Goal: Information Seeking & Learning: Stay updated

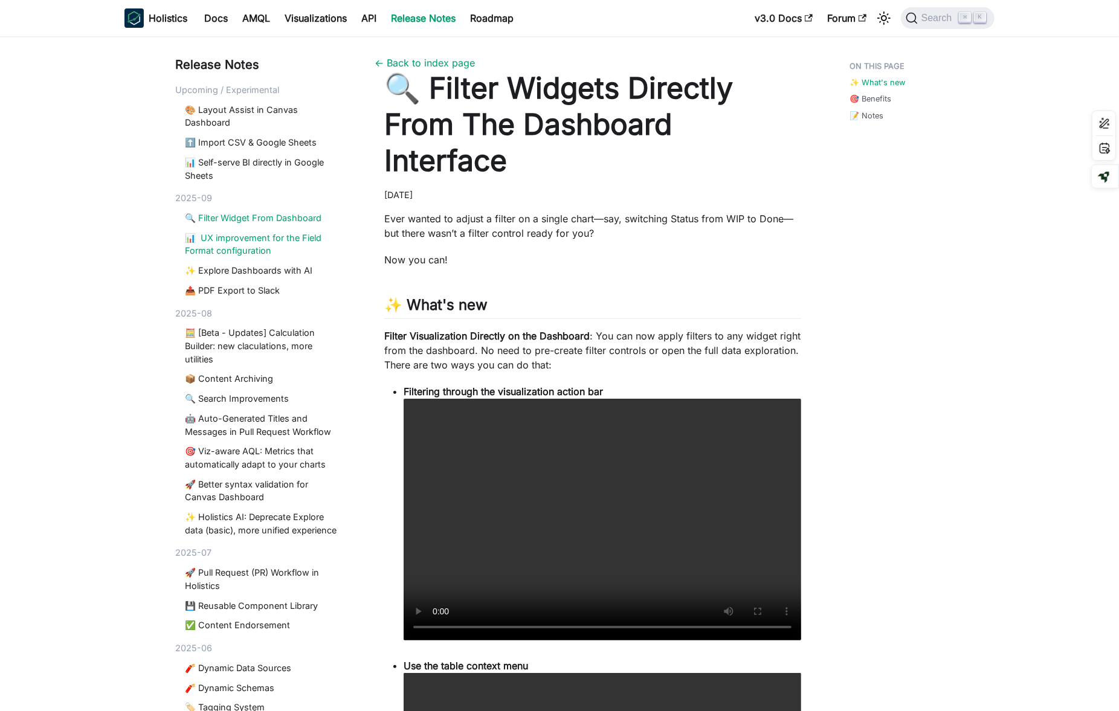
click at [277, 240] on link "📊 UX improvement for the Field Format configuration" at bounding box center [263, 244] width 156 height 26
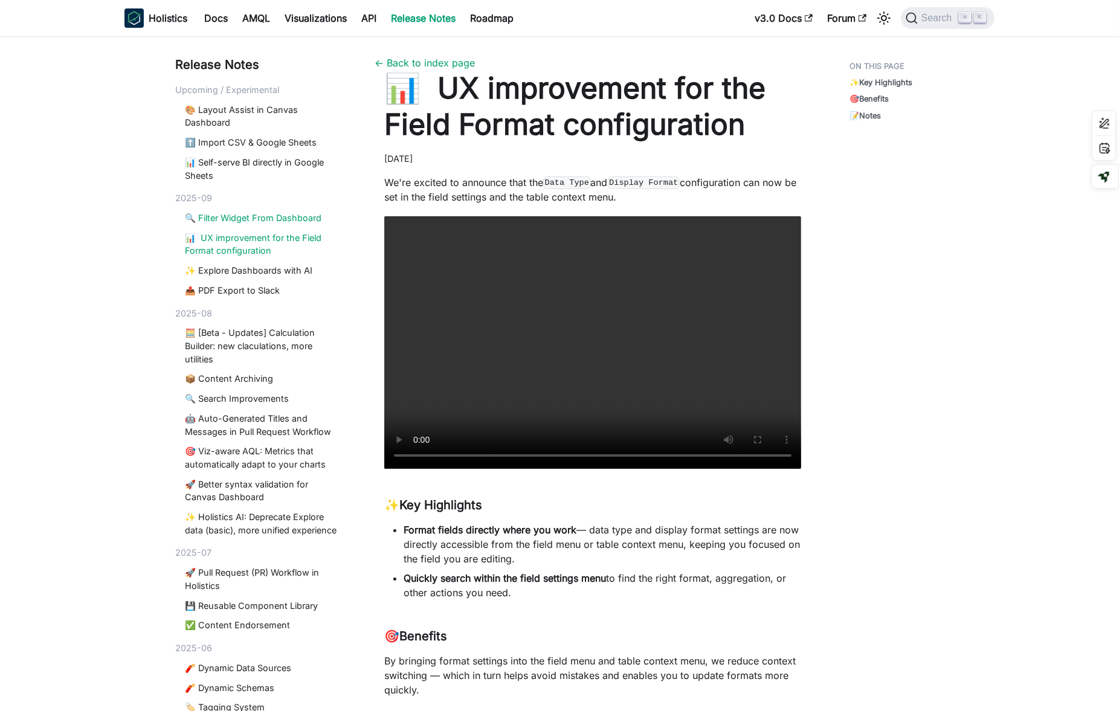
click at [264, 216] on link "🔍 Filter Widget From Dashboard" at bounding box center [263, 217] width 156 height 13
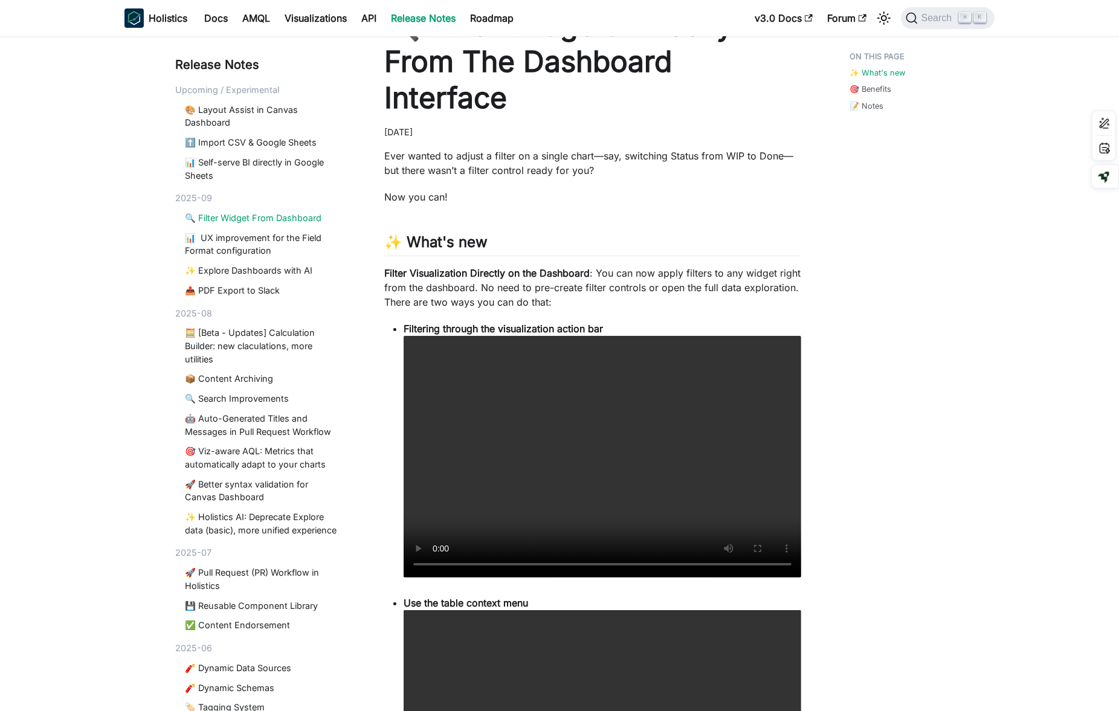
scroll to position [57, 0]
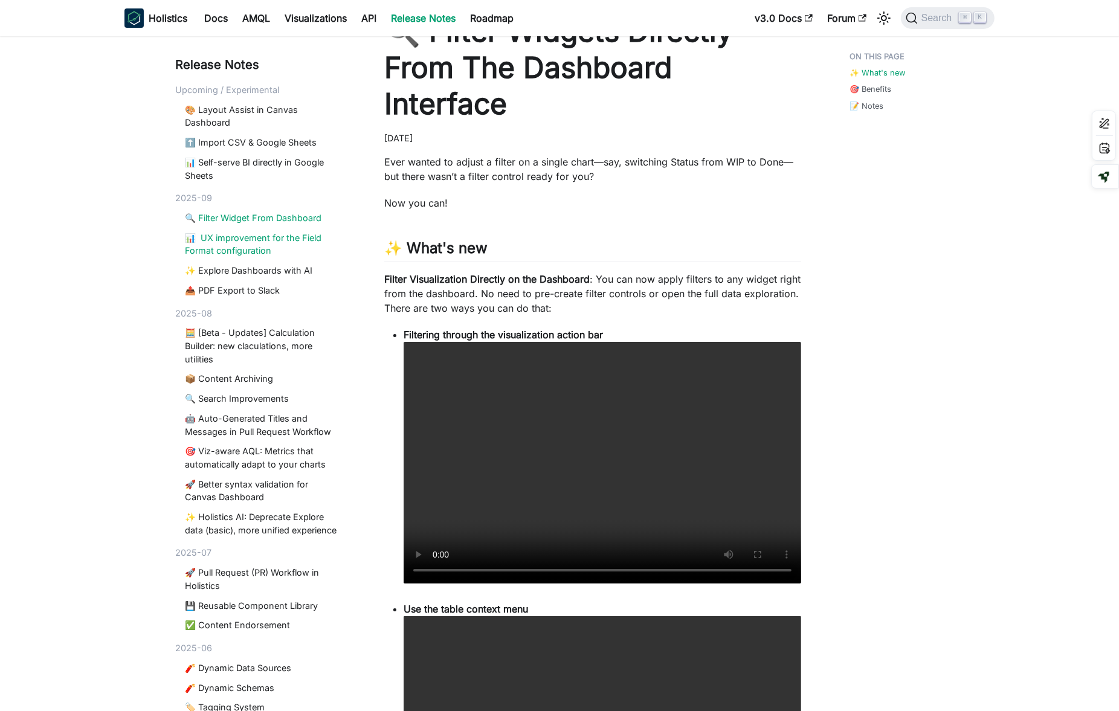
click at [250, 247] on link "📊 UX improvement for the Field Format configuration" at bounding box center [263, 244] width 156 height 26
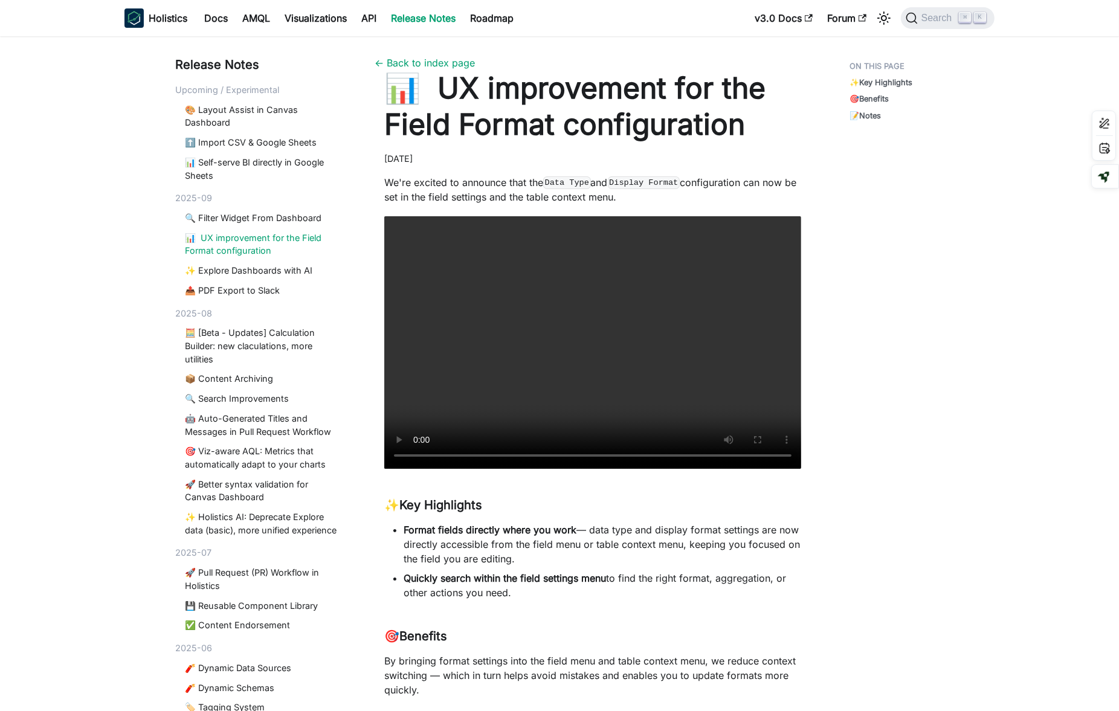
click at [126, 311] on div "Release Notes Upcoming / Experimental 🎨 Layout Assist in Canvas Dashboard ⬆️ Im…" at bounding box center [559, 463] width 1119 height 854
